Goal: Task Accomplishment & Management: Manage account settings

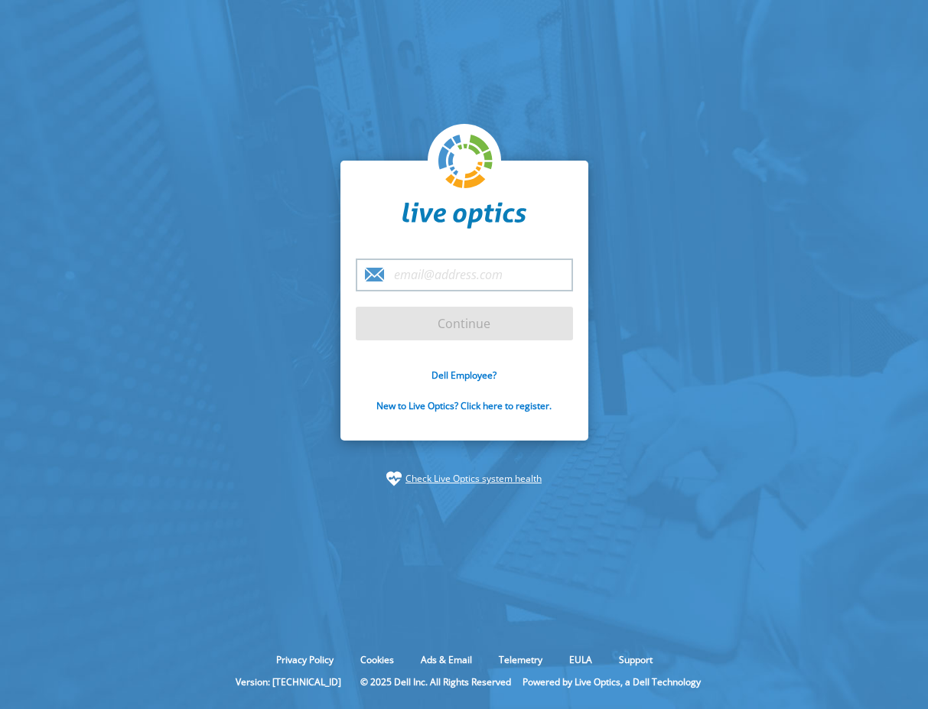
click at [467, 276] on input "email" at bounding box center [464, 275] width 217 height 33
type input "[PERSON_NAME][EMAIL_ADDRESS][PERSON_NAME][DOMAIN_NAME]"
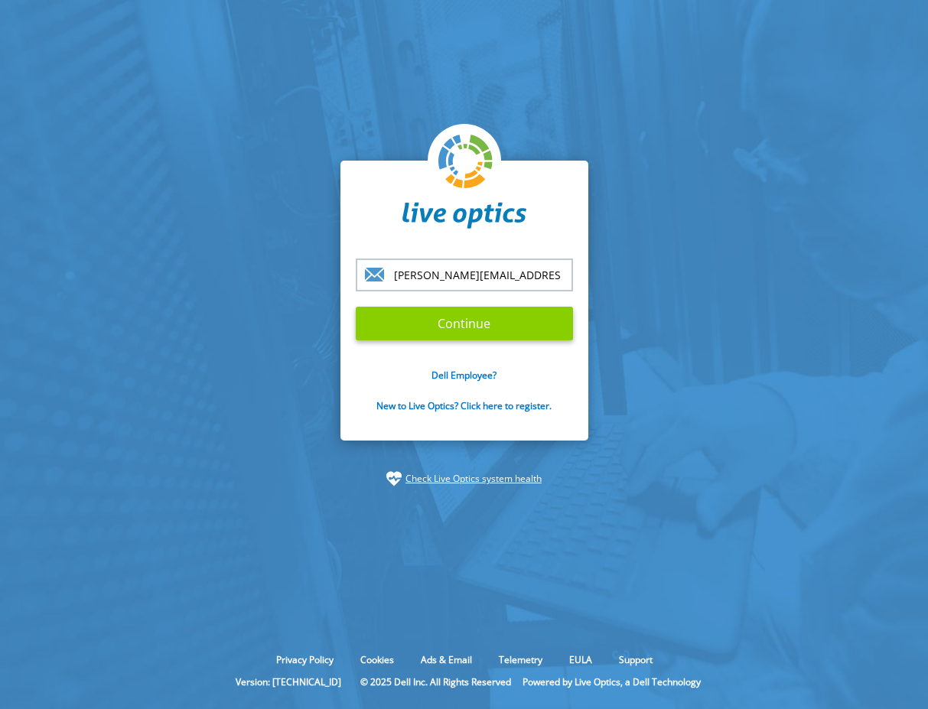
click at [508, 327] on input "Continue" at bounding box center [464, 324] width 217 height 34
click at [490, 321] on input "Continue" at bounding box center [464, 324] width 217 height 34
click at [456, 322] on input "Continue" at bounding box center [464, 324] width 217 height 34
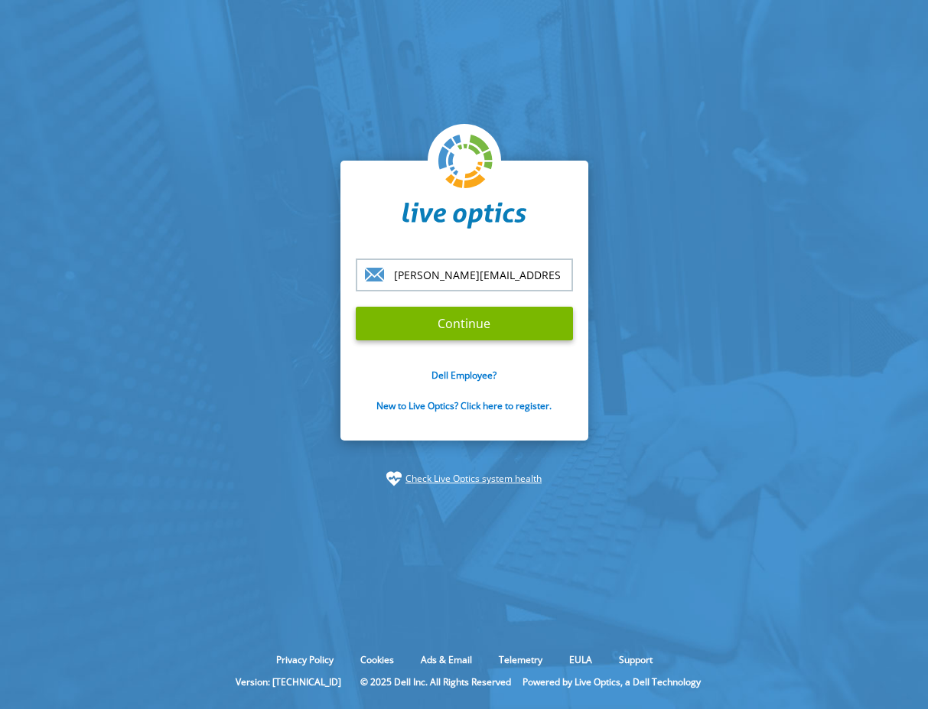
click at [236, 246] on section "claudio.fedeli@poliambulanza.it Continue Dell Employee? New to Live Optics? Cli…" at bounding box center [464, 323] width 928 height 647
click at [447, 318] on input "Continue" at bounding box center [464, 324] width 217 height 34
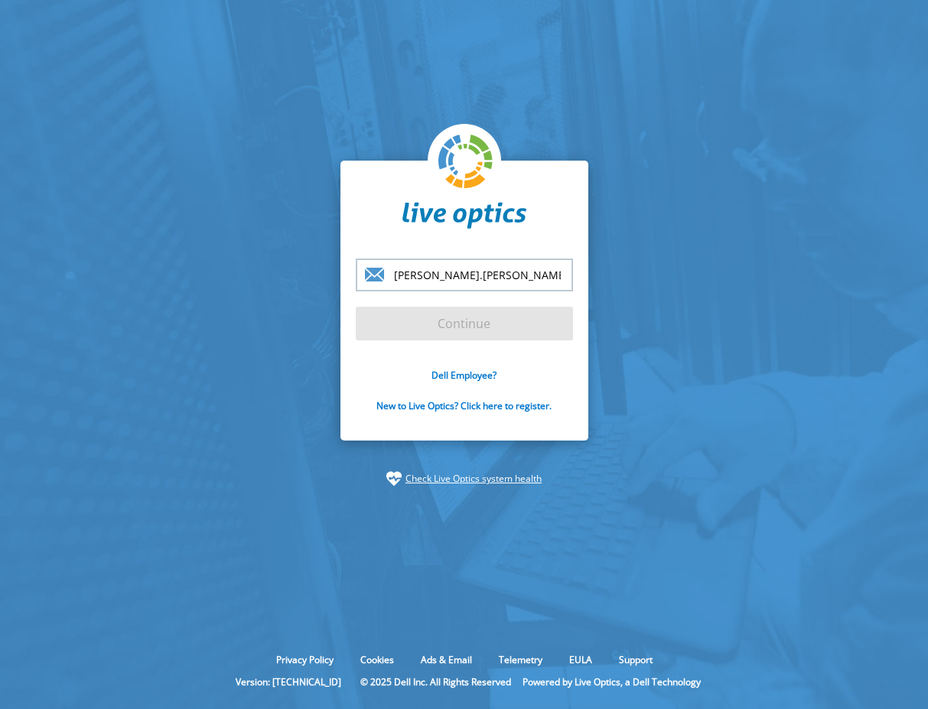
type input "[PERSON_NAME][EMAIL_ADDRESS][PERSON_NAME][DOMAIN_NAME]"
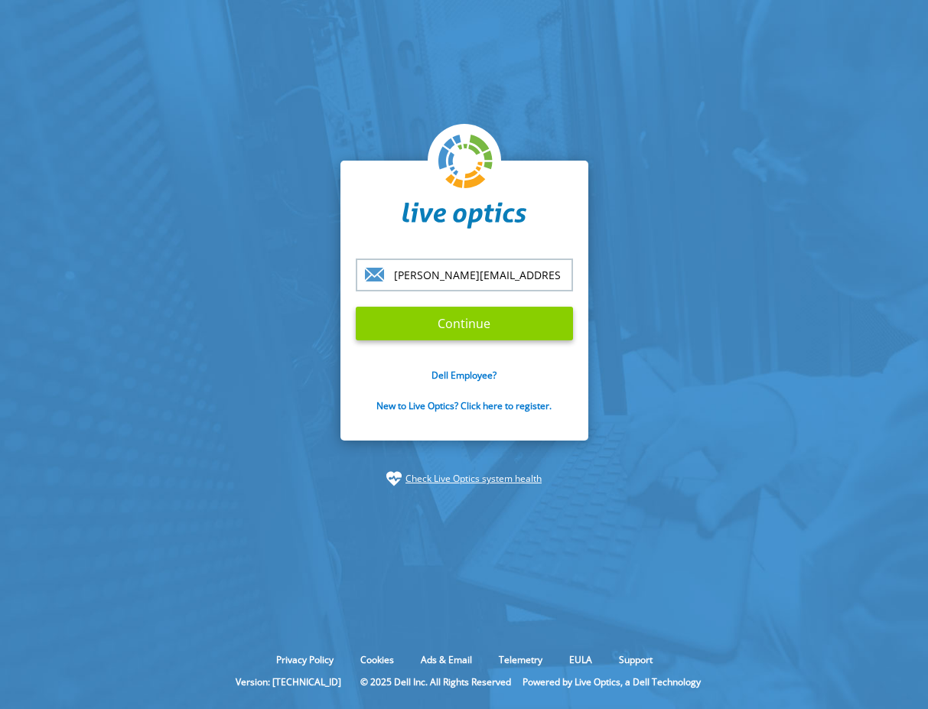
click at [469, 324] on input "Continue" at bounding box center [464, 324] width 217 height 34
click at [469, 317] on input "Continue" at bounding box center [464, 324] width 217 height 34
click at [471, 315] on input "Continue" at bounding box center [464, 324] width 217 height 34
